Goal: Find specific page/section: Find specific page/section

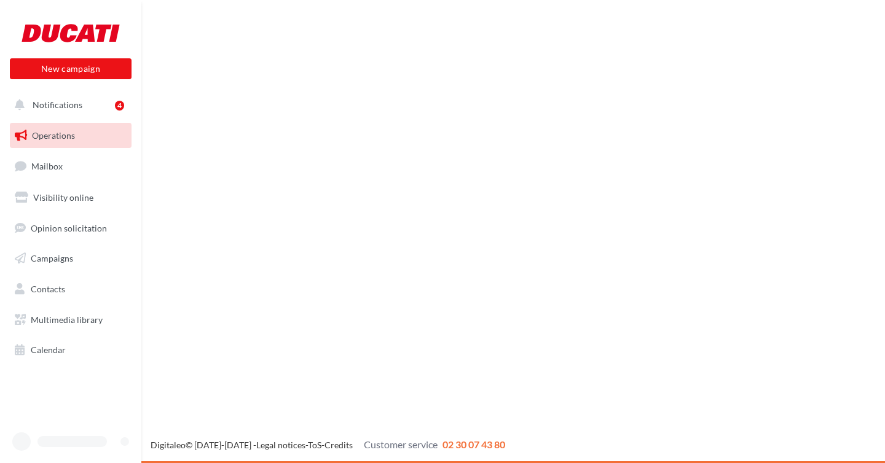
click at [126, 357] on link "Calendar" at bounding box center [70, 350] width 127 height 26
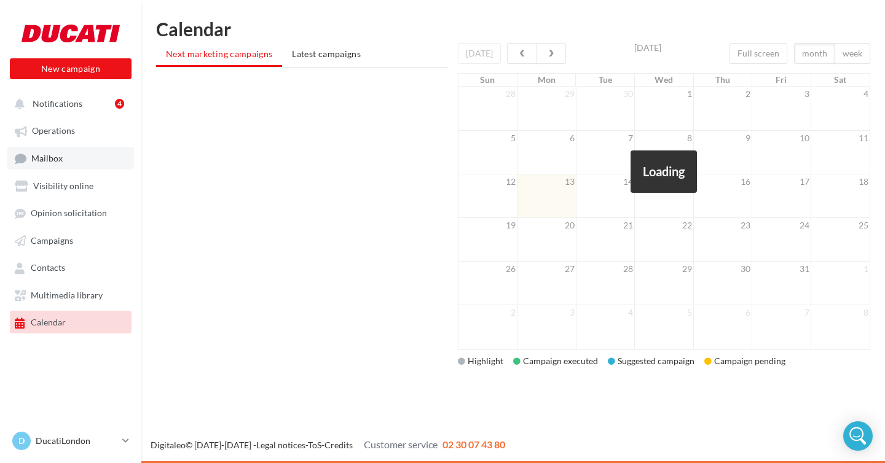
click at [58, 163] on span "Mailbox" at bounding box center [46, 158] width 31 height 10
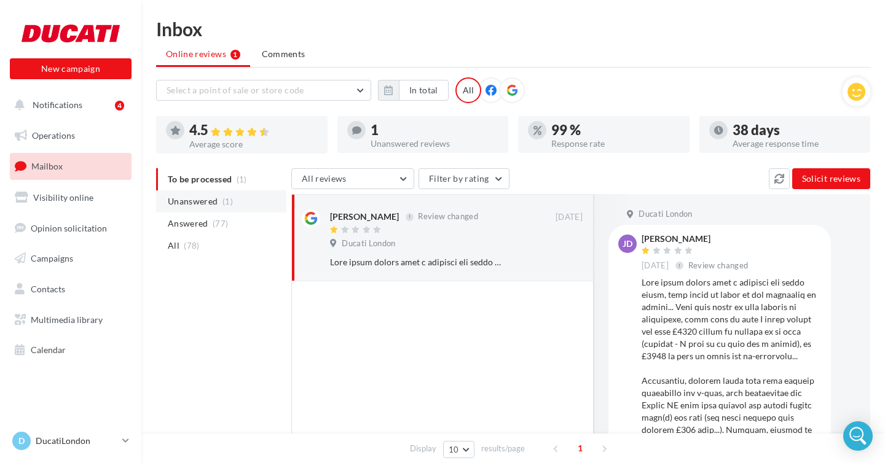
click at [199, 205] on span "Unanswered" at bounding box center [193, 201] width 50 height 12
